Goal: Task Accomplishment & Management: Manage account settings

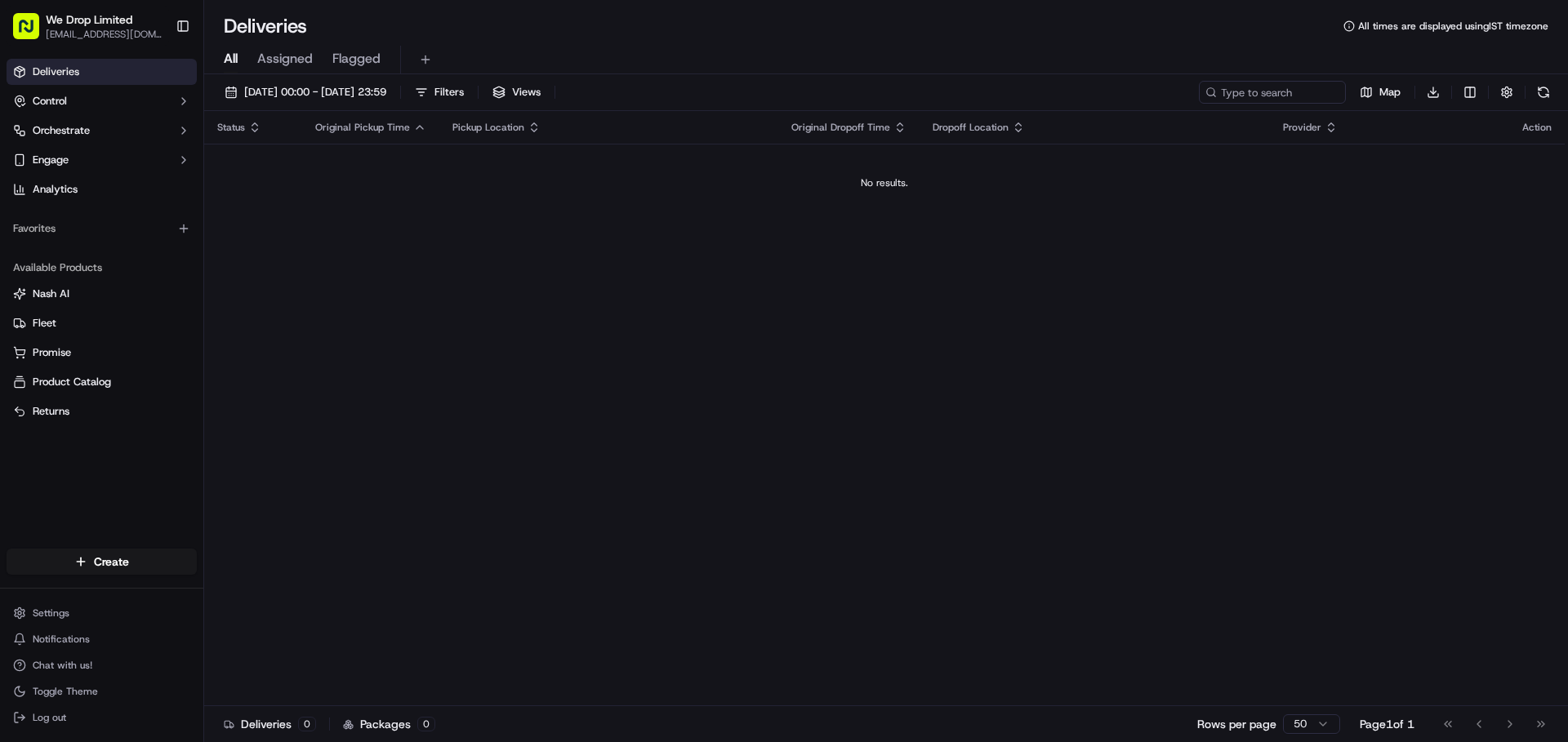
click at [81, 17] on span "We Drop Limited" at bounding box center [88, 20] width 86 height 16
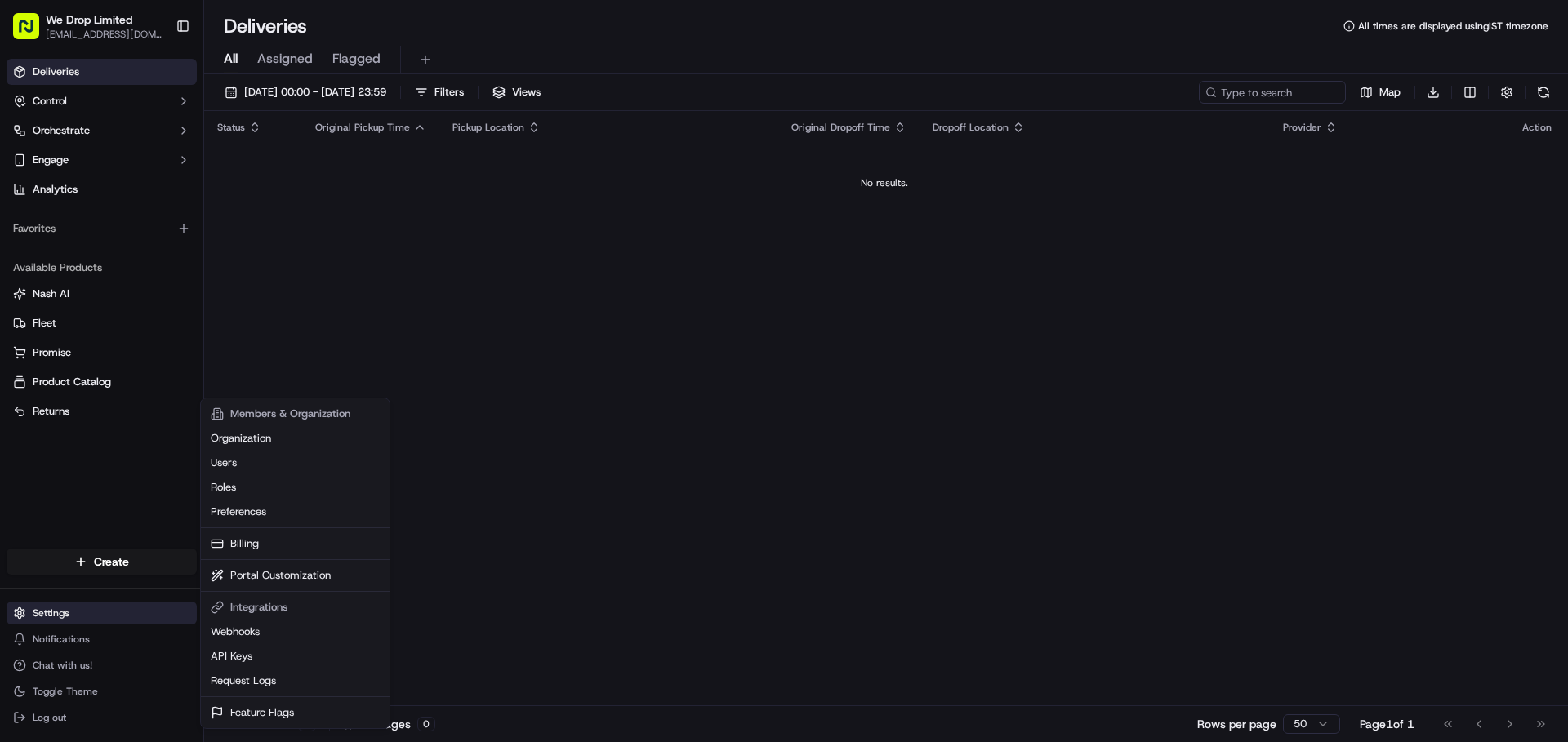
click at [60, 606] on html "We Drop Limited [EMAIL_ADDRESS][DOMAIN_NAME] Toggle Sidebar Deliveries Control …" at bounding box center [784, 371] width 1568 height 742
click at [289, 424] on div "Members & Organization" at bounding box center [295, 414] width 182 height 25
click at [280, 436] on link "Organization" at bounding box center [295, 438] width 182 height 25
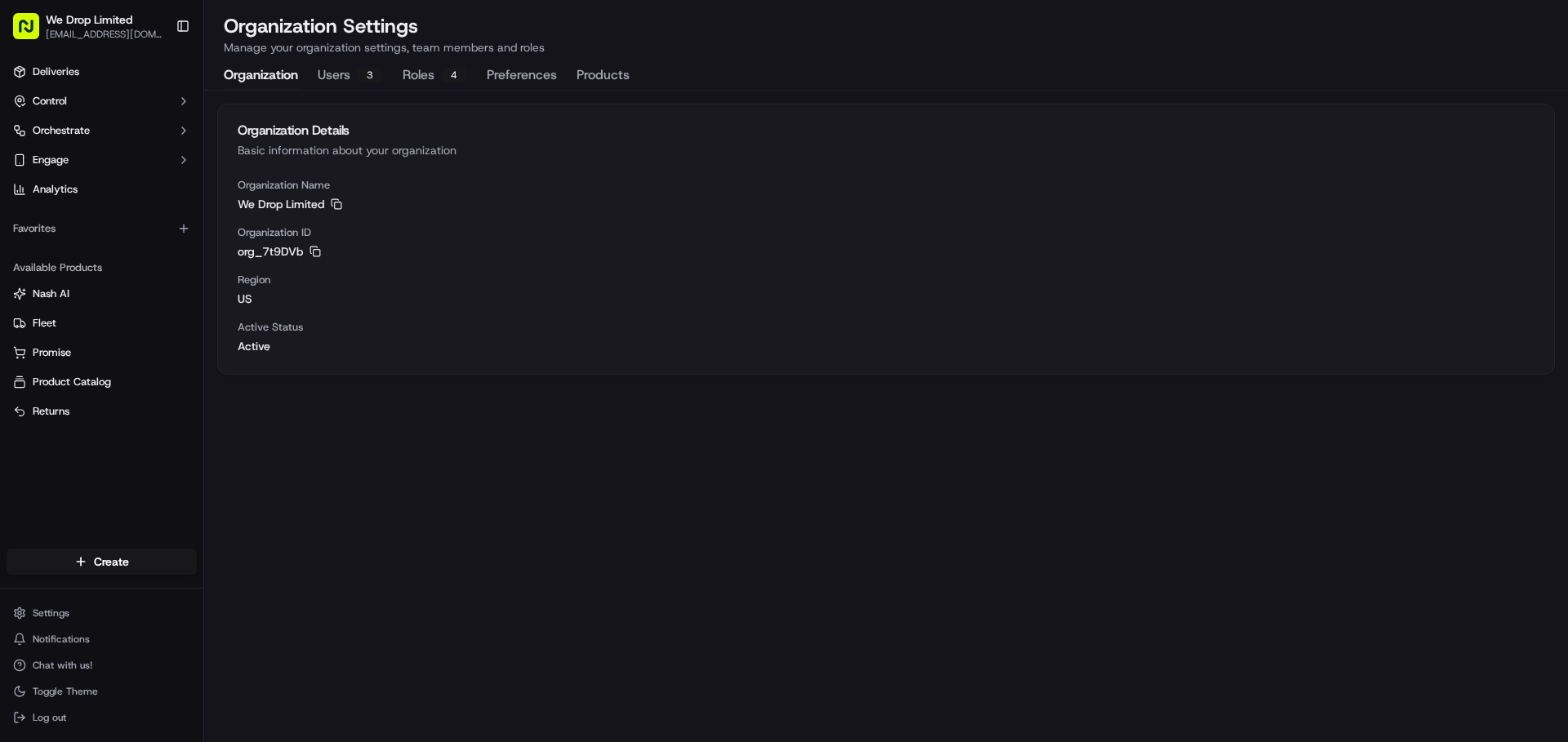
click at [351, 95] on div "Organization Details Basic information about your organization Organization Nam…" at bounding box center [885, 233] width 1363 height 284
click at [353, 88] on button "Users 3" at bounding box center [350, 75] width 65 height 28
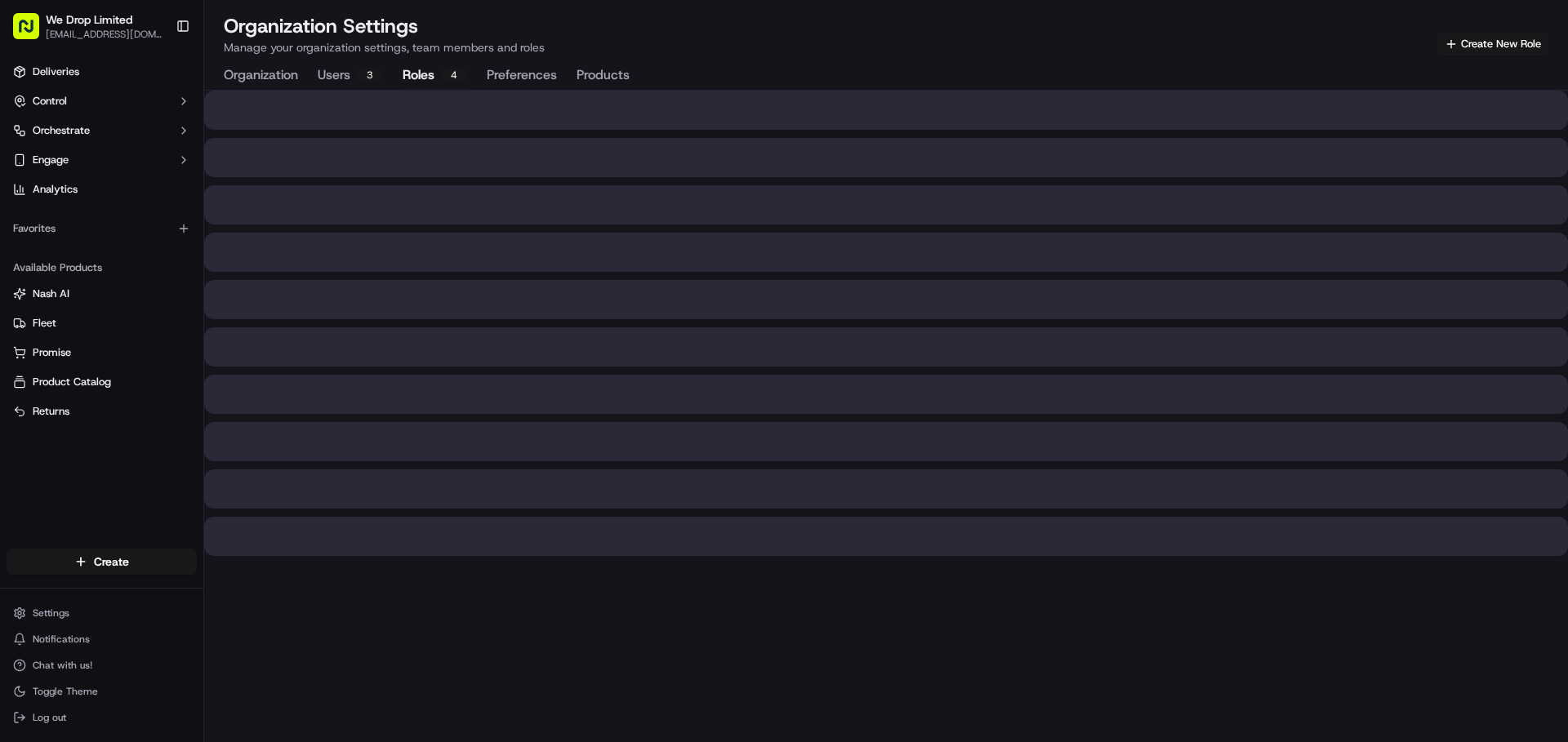
click at [442, 75] on div "4" at bounding box center [454, 75] width 26 height 15
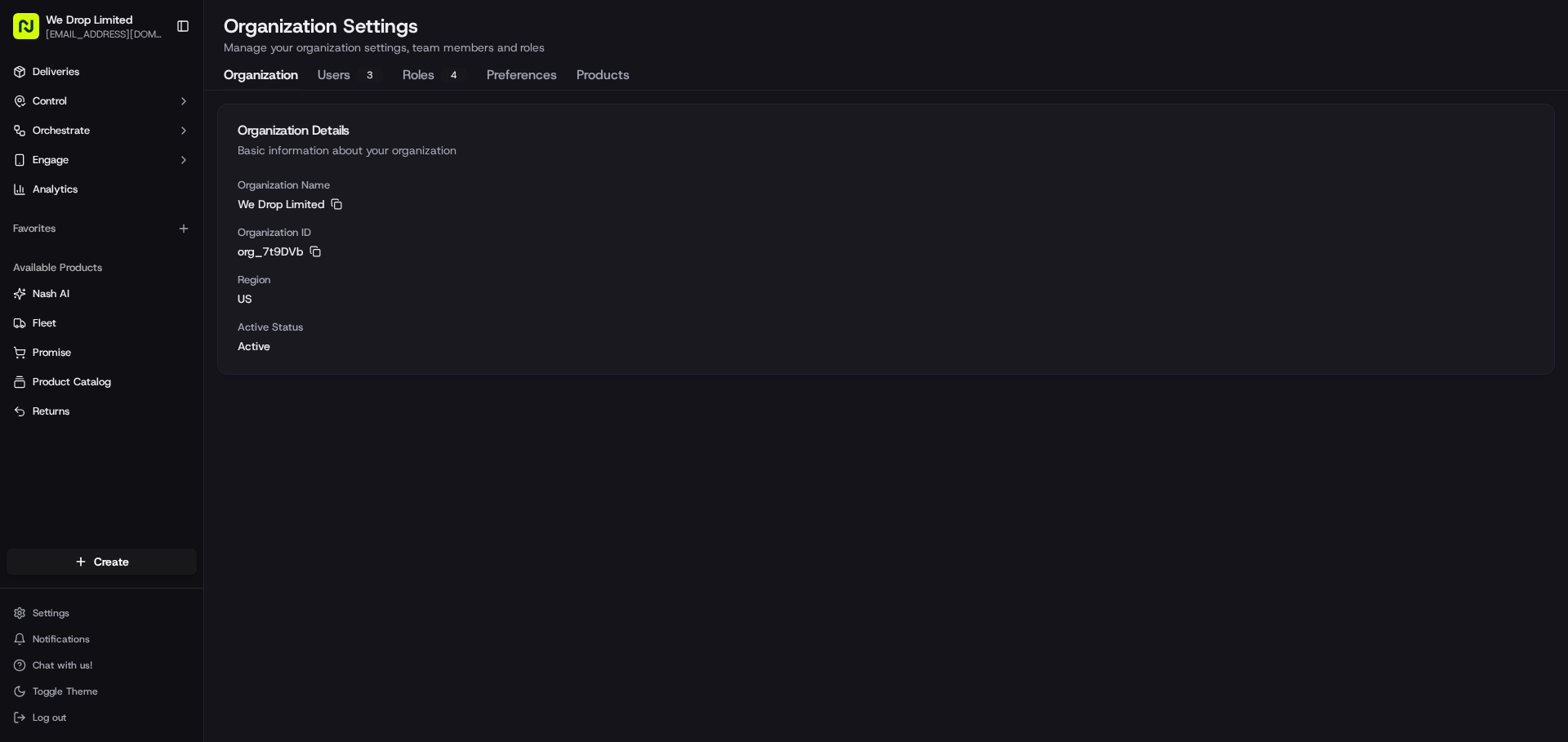
click at [255, 78] on button "Organization" at bounding box center [261, 75] width 75 height 28
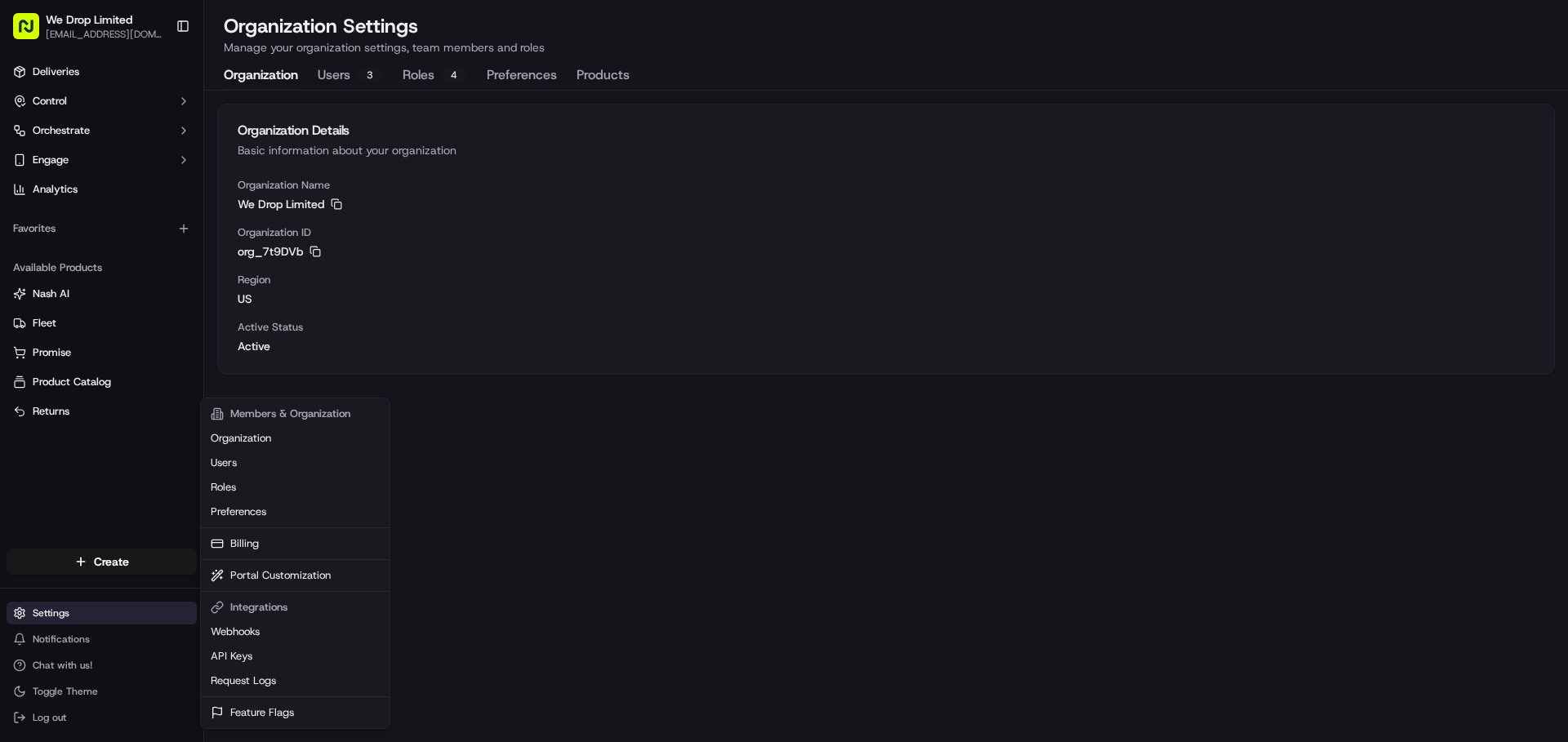
click at [121, 619] on html "We Drop Limited [EMAIL_ADDRESS][DOMAIN_NAME] Toggle Sidebar Deliveries Control …" at bounding box center [784, 371] width 1568 height 742
click at [262, 637] on link "Webhooks" at bounding box center [295, 631] width 182 height 25
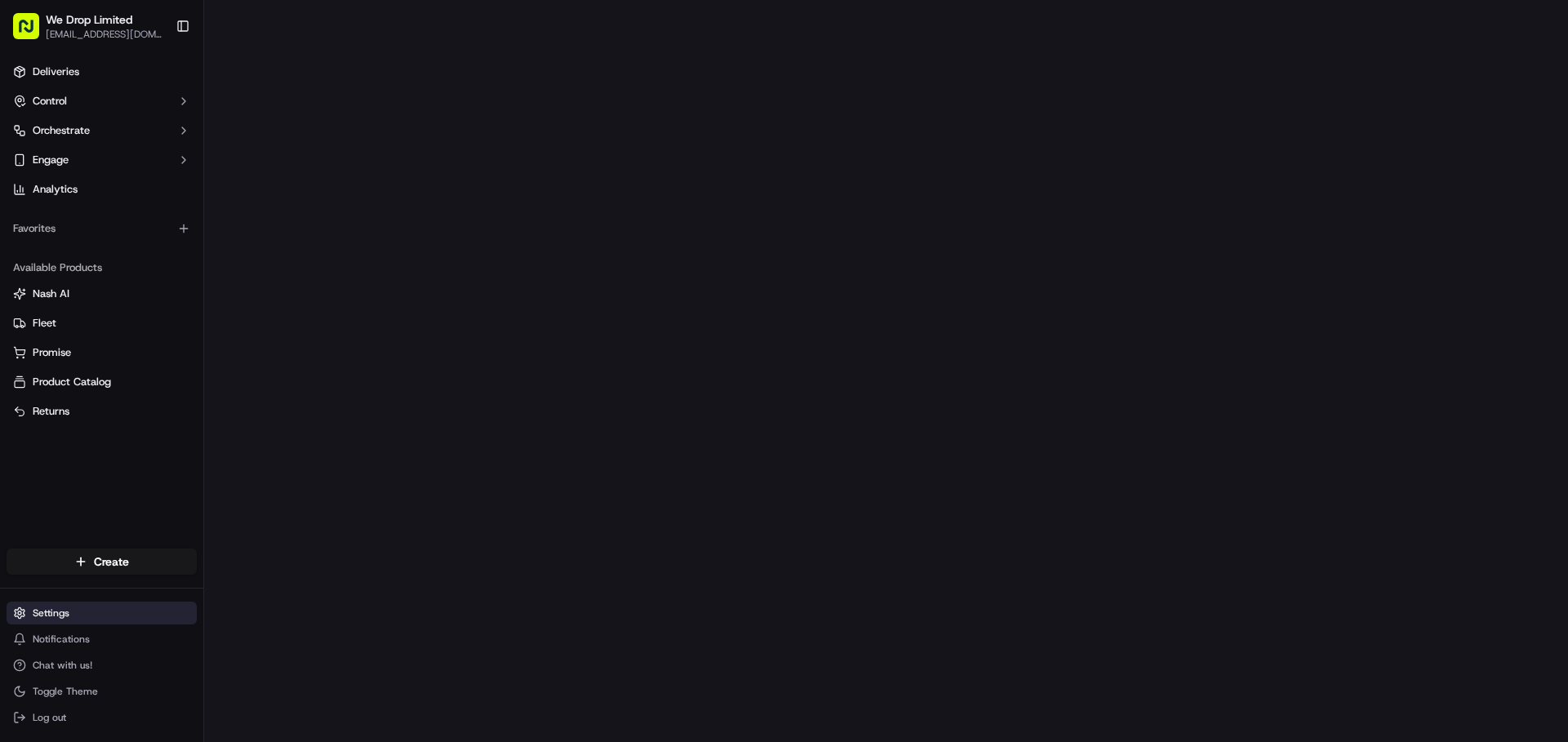
click at [116, 617] on html "We Drop Limited [EMAIL_ADDRESS][DOMAIN_NAME] Toggle Sidebar Deliveries Control …" at bounding box center [784, 371] width 1568 height 742
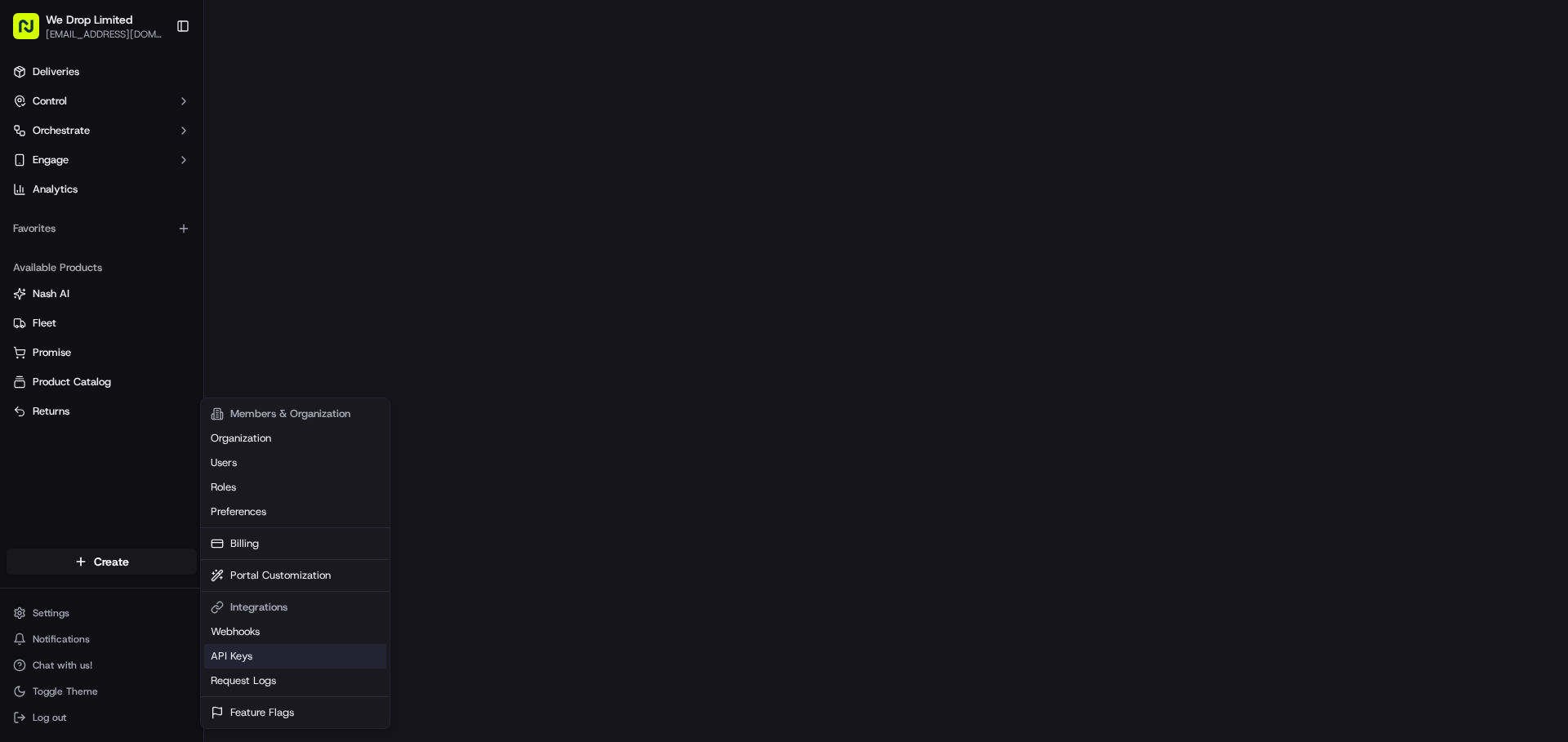
click at [261, 647] on link "API Keys" at bounding box center [295, 656] width 182 height 25
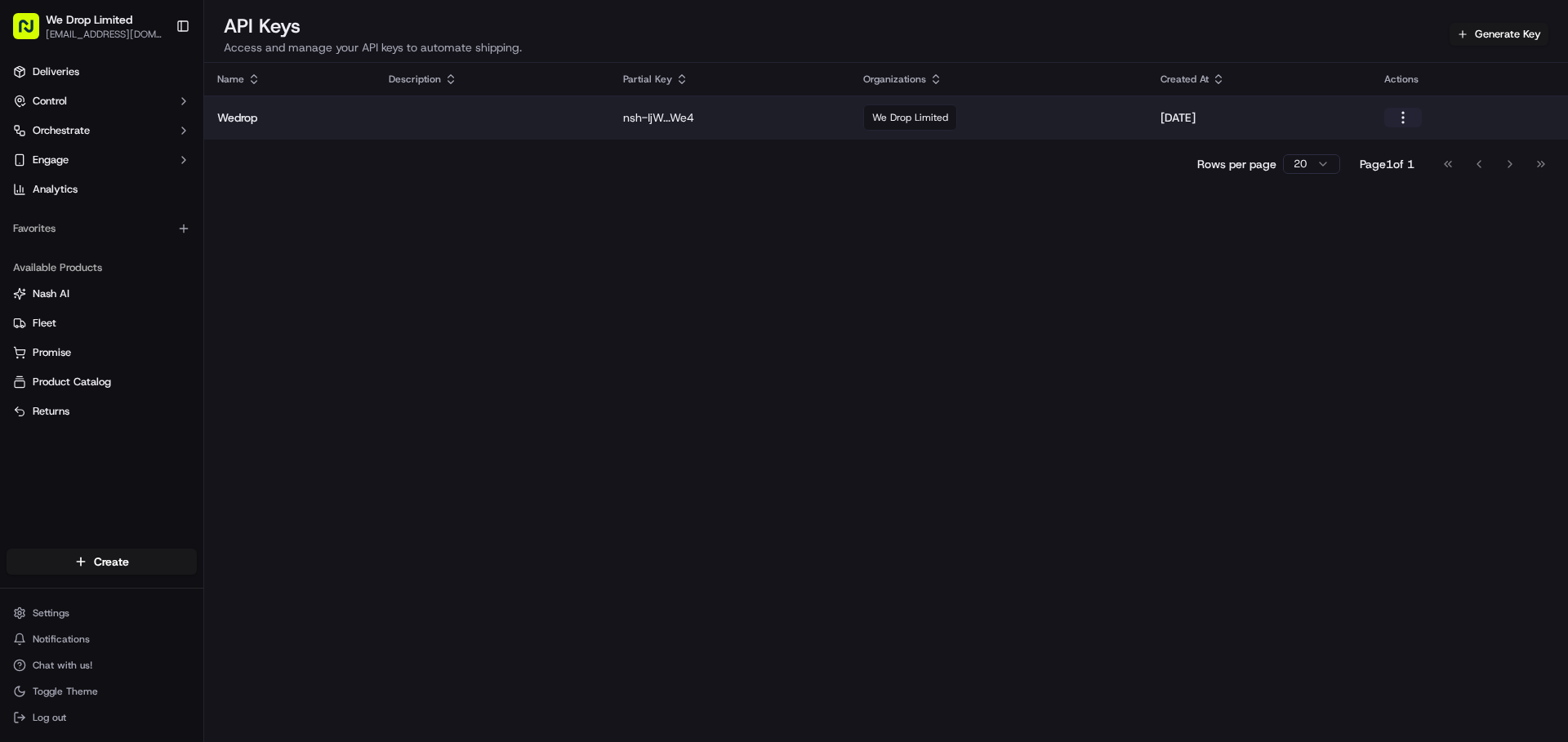
click at [1399, 111] on button "button" at bounding box center [1402, 118] width 37 height 20
click at [692, 114] on p "nsh-IjW...We4" at bounding box center [729, 117] width 214 height 16
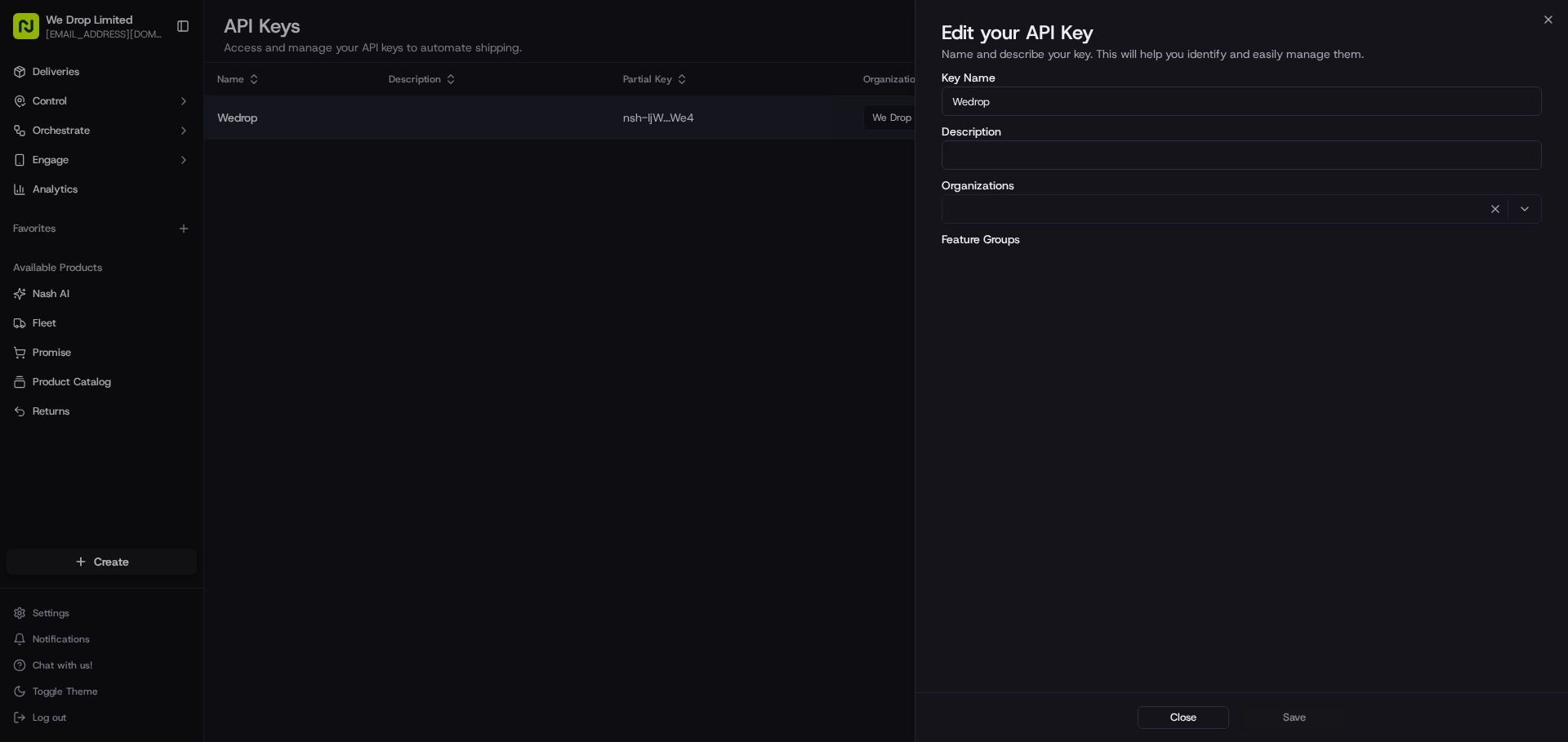
click at [628, 120] on div at bounding box center [784, 371] width 1568 height 742
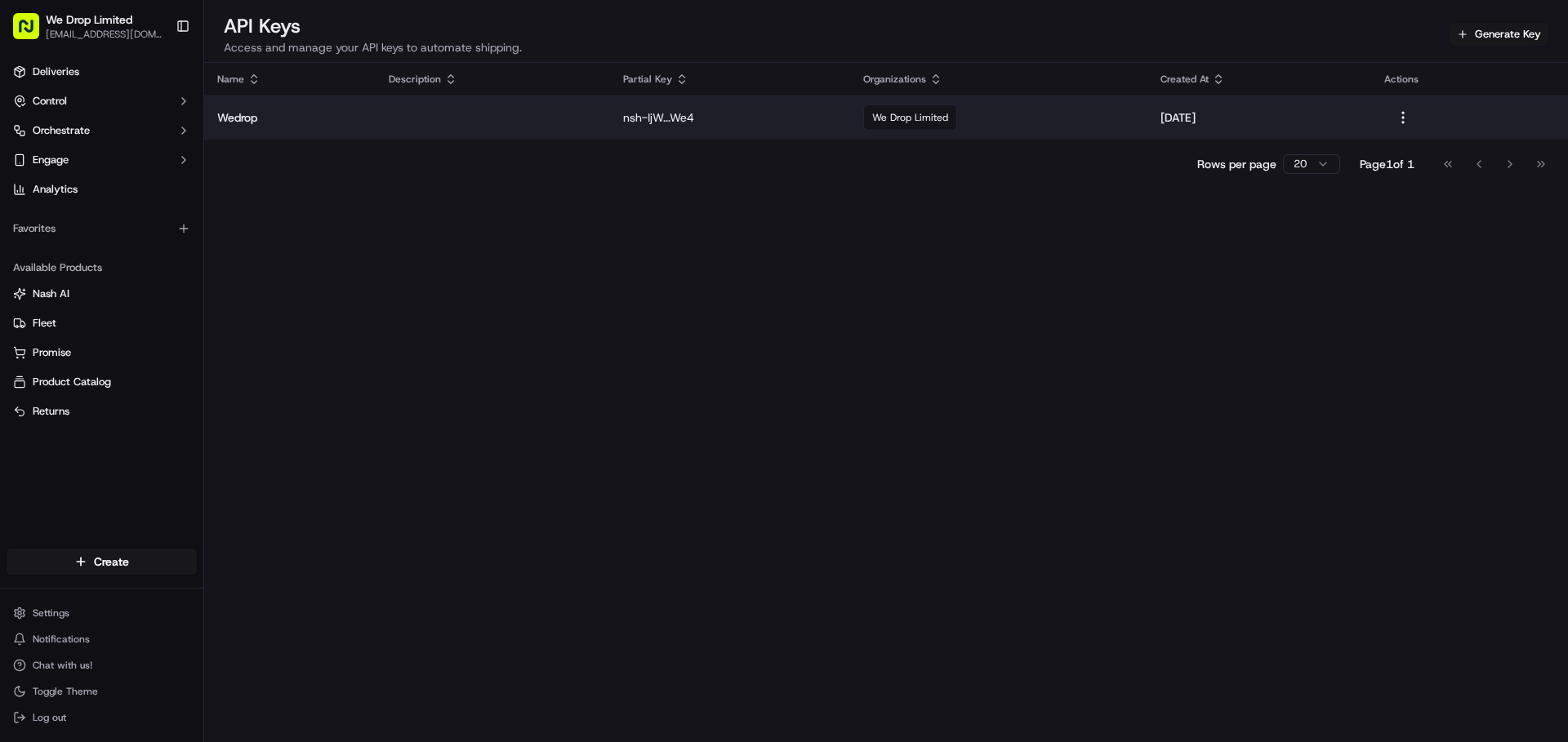
click at [643, 115] on p "nsh-IjW...We4" at bounding box center [729, 117] width 214 height 16
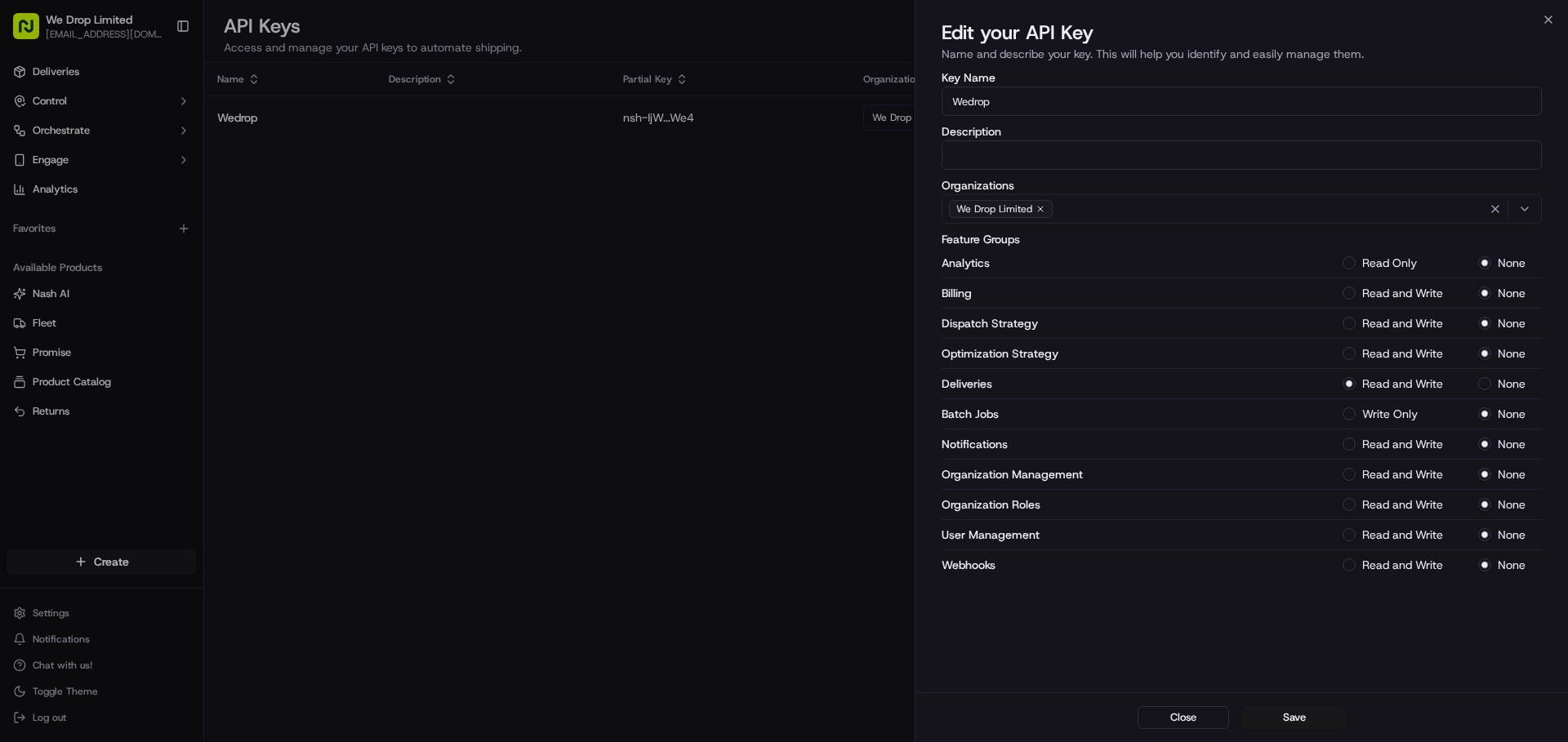
click at [641, 288] on div at bounding box center [784, 371] width 1568 height 742
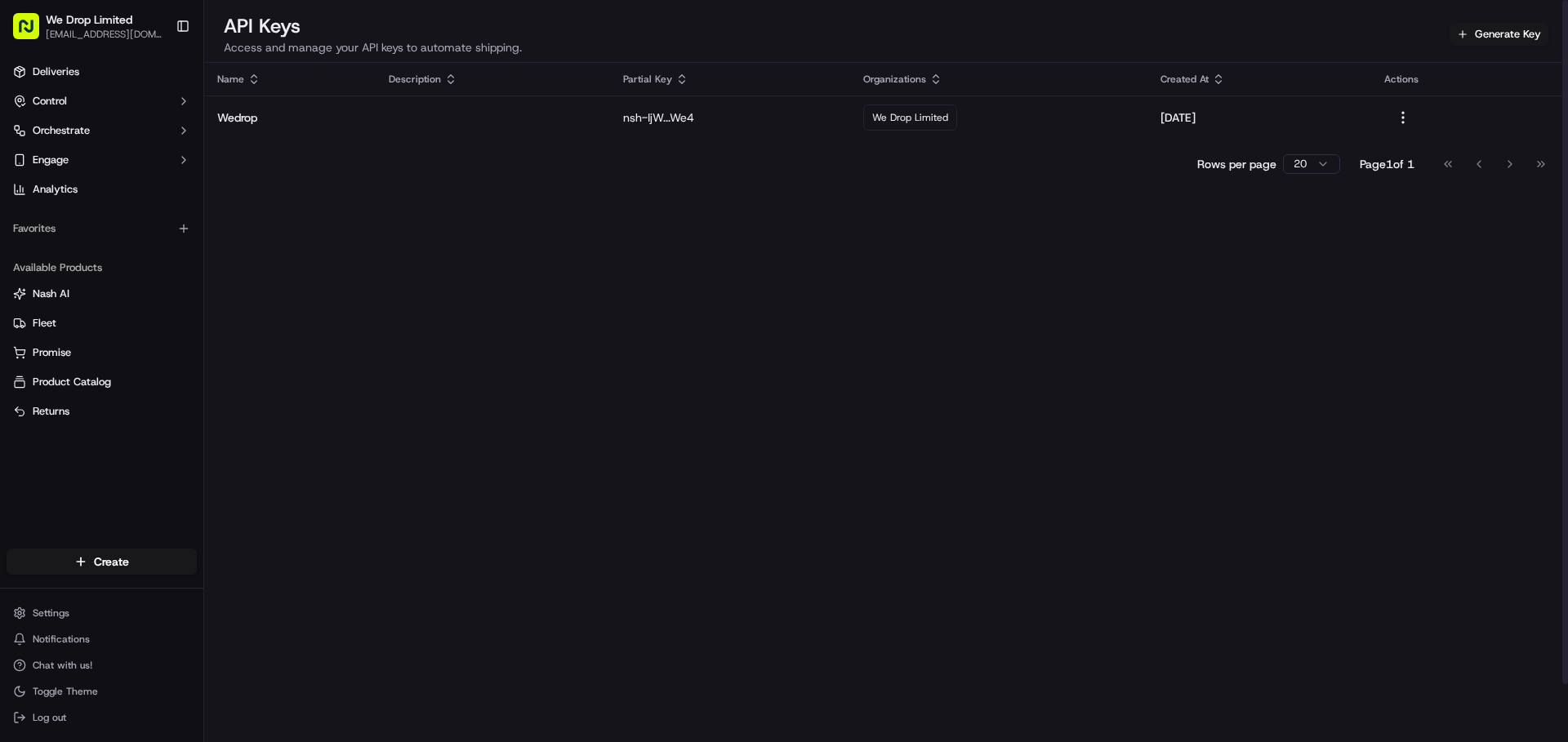
click at [678, 75] on icon at bounding box center [681, 79] width 13 height 13
click at [659, 79] on div "Partial Key" at bounding box center [729, 79] width 214 height 13
